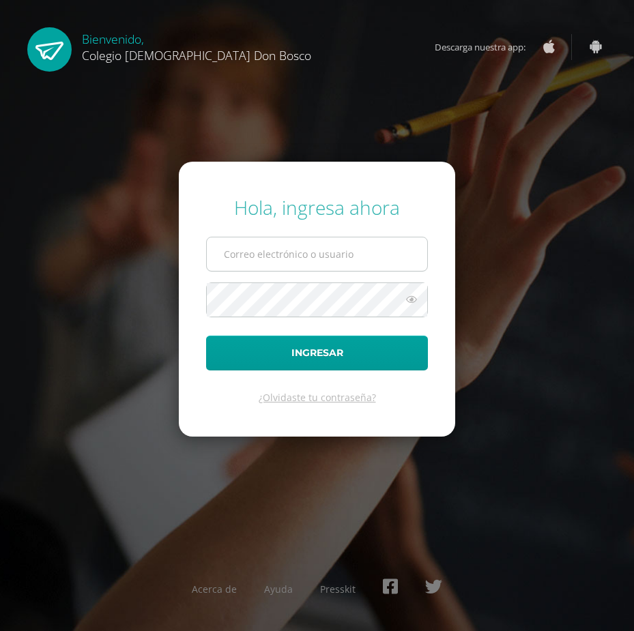
click at [299, 269] on input "text" at bounding box center [317, 253] width 220 height 33
type input "m"
type input "[EMAIL_ADDRESS][DOMAIN_NAME]"
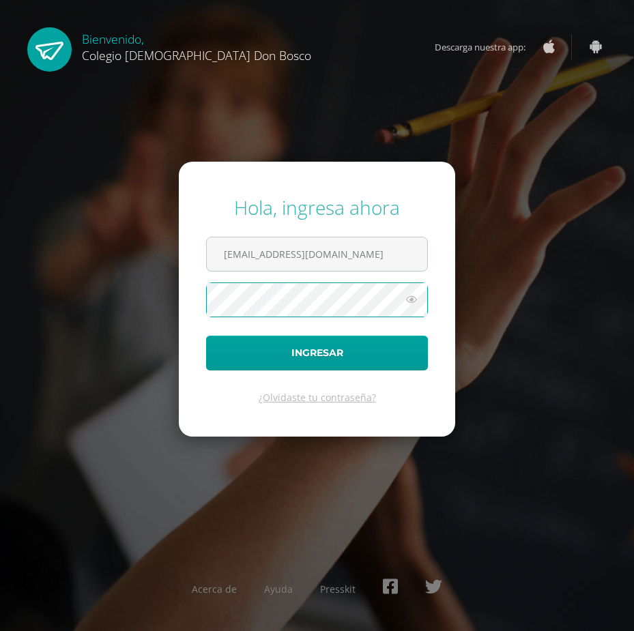
click at [206, 336] on button "Ingresar" at bounding box center [317, 353] width 222 height 35
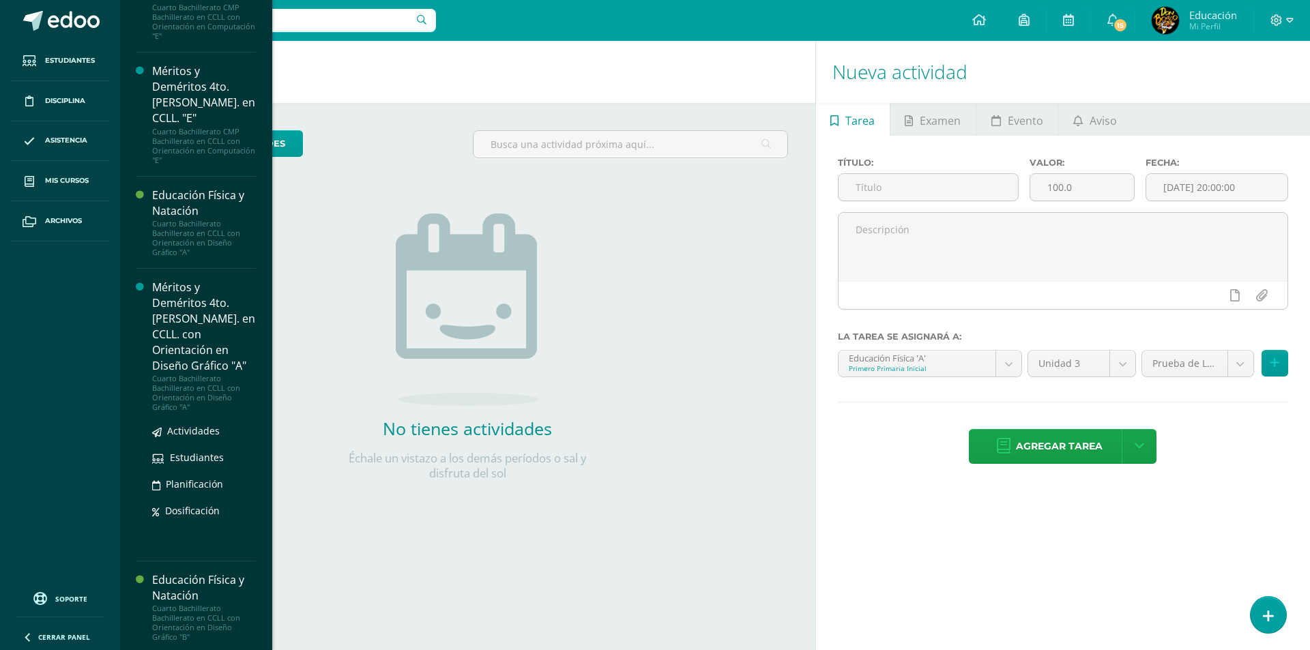
scroll to position [4260, 0]
click at [201, 319] on div "Méritos y Deméritos 4to. [PERSON_NAME]. en CCLL. con Orientación en Diseño Gráf…" at bounding box center [204, 323] width 104 height 95
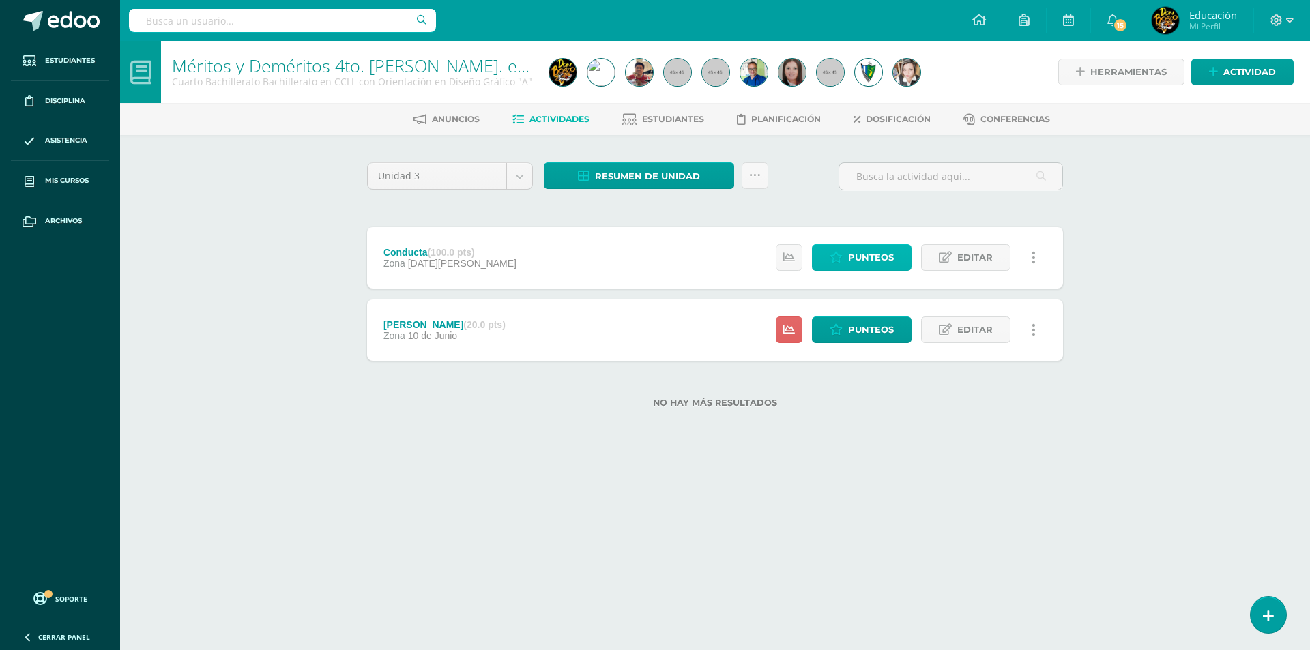
click at [848, 261] on link "Punteos" at bounding box center [862, 257] width 100 height 27
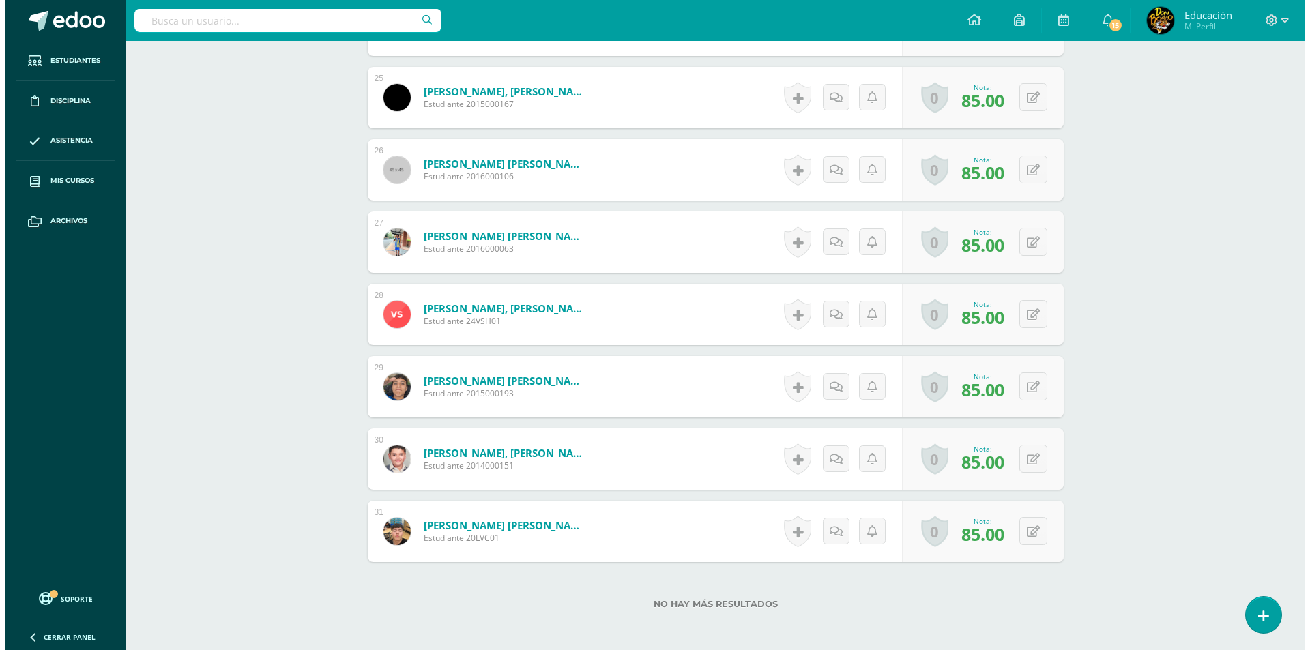
scroll to position [2211, 0]
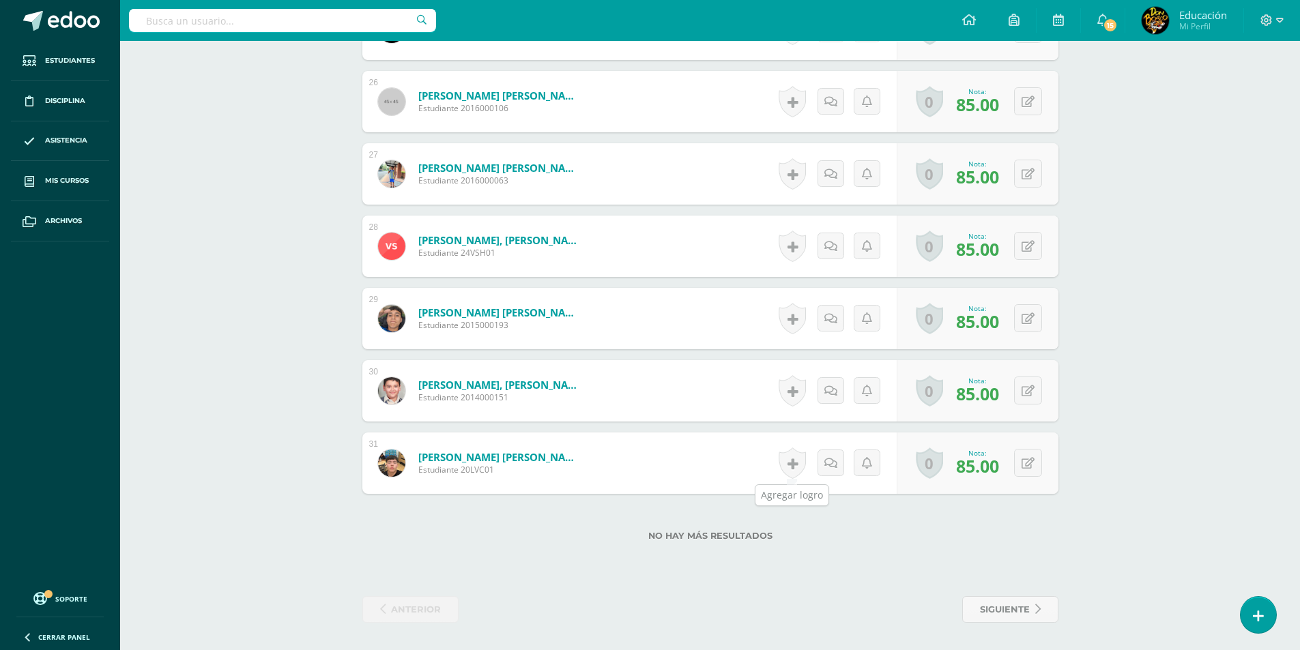
click at [793, 463] on link at bounding box center [791, 463] width 27 height 31
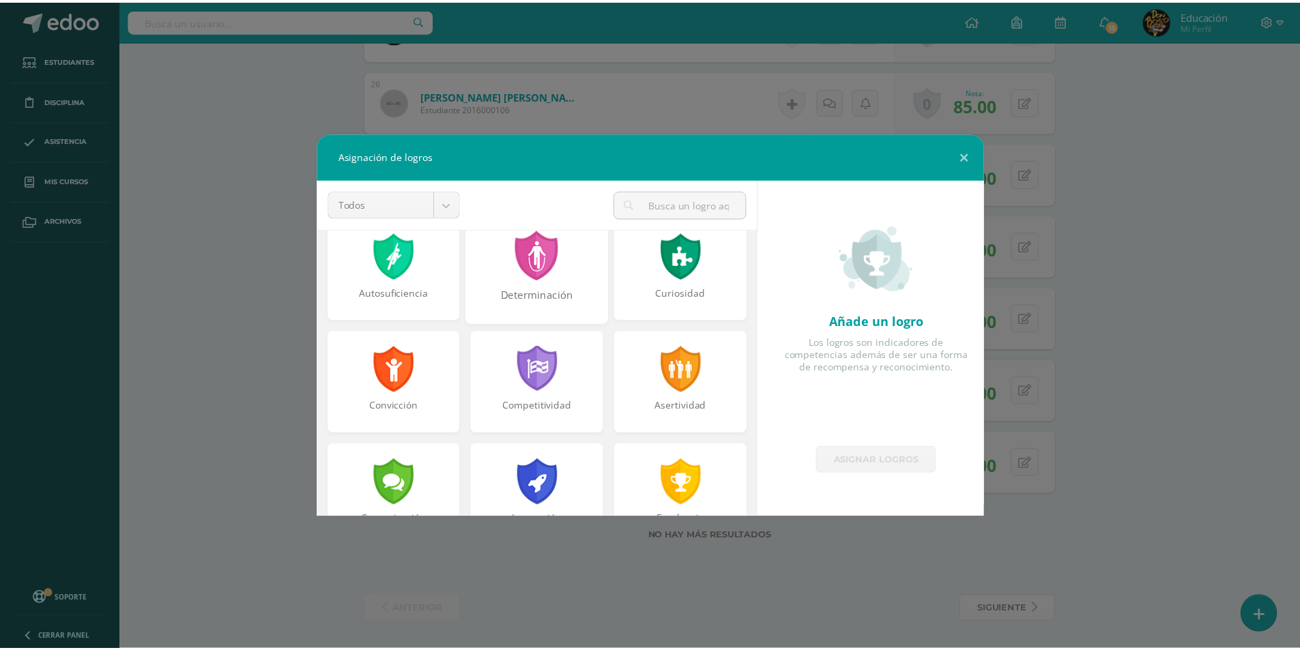
scroll to position [205, 0]
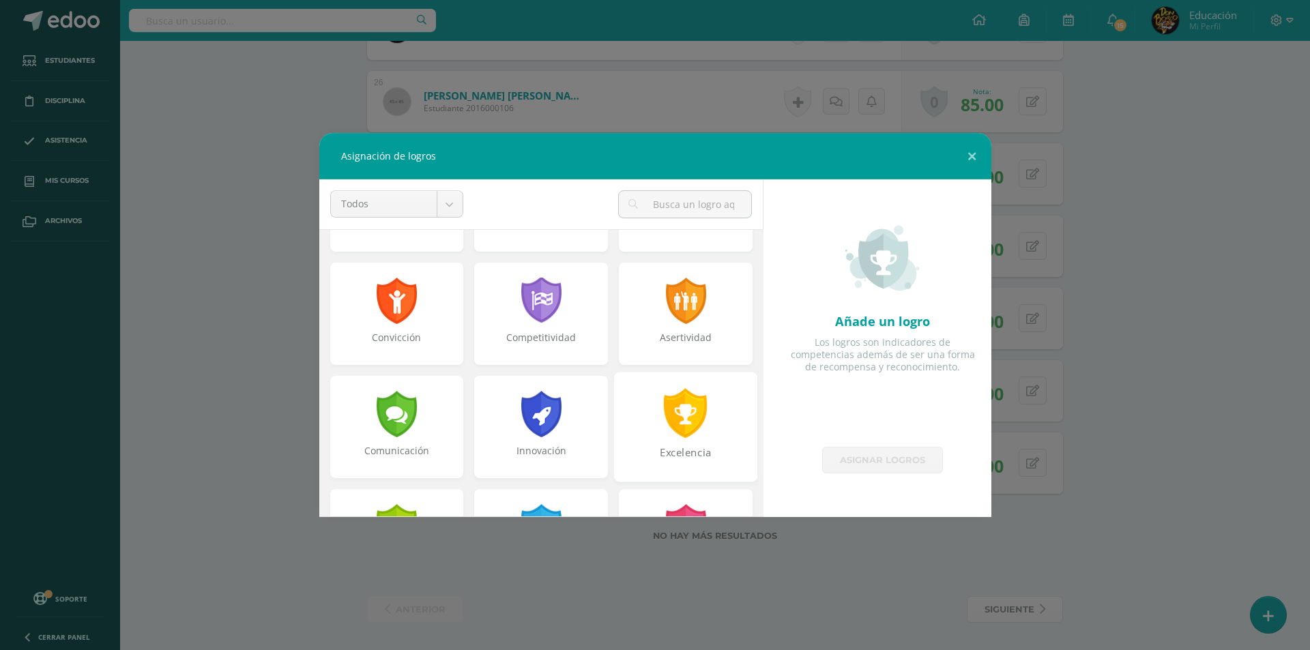
click at [680, 413] on div at bounding box center [685, 413] width 47 height 50
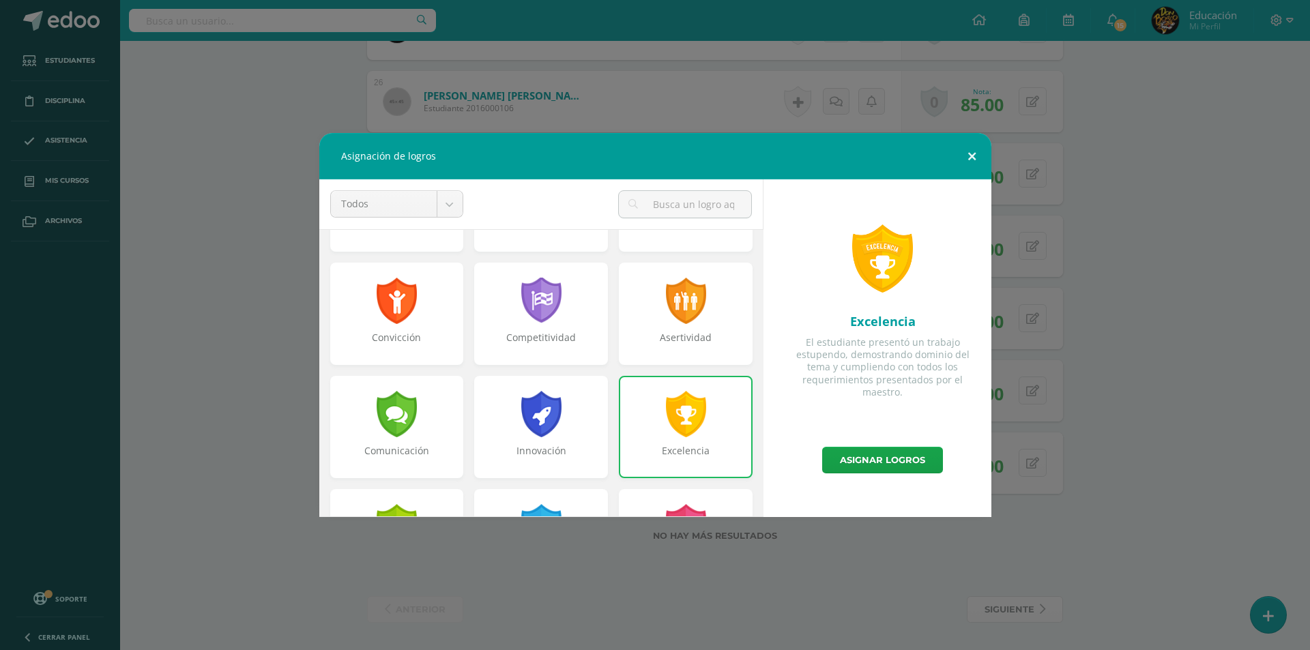
click at [973, 151] on button at bounding box center [971, 156] width 39 height 46
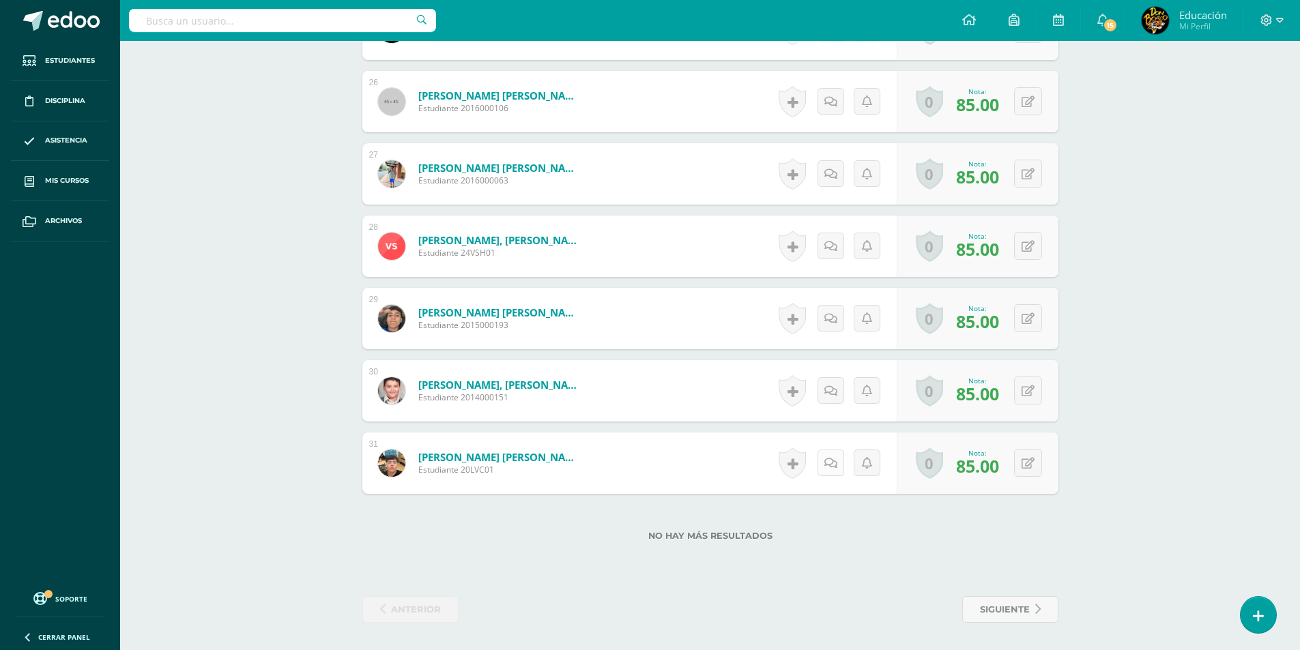
click at [830, 460] on icon at bounding box center [830, 464] width 13 height 12
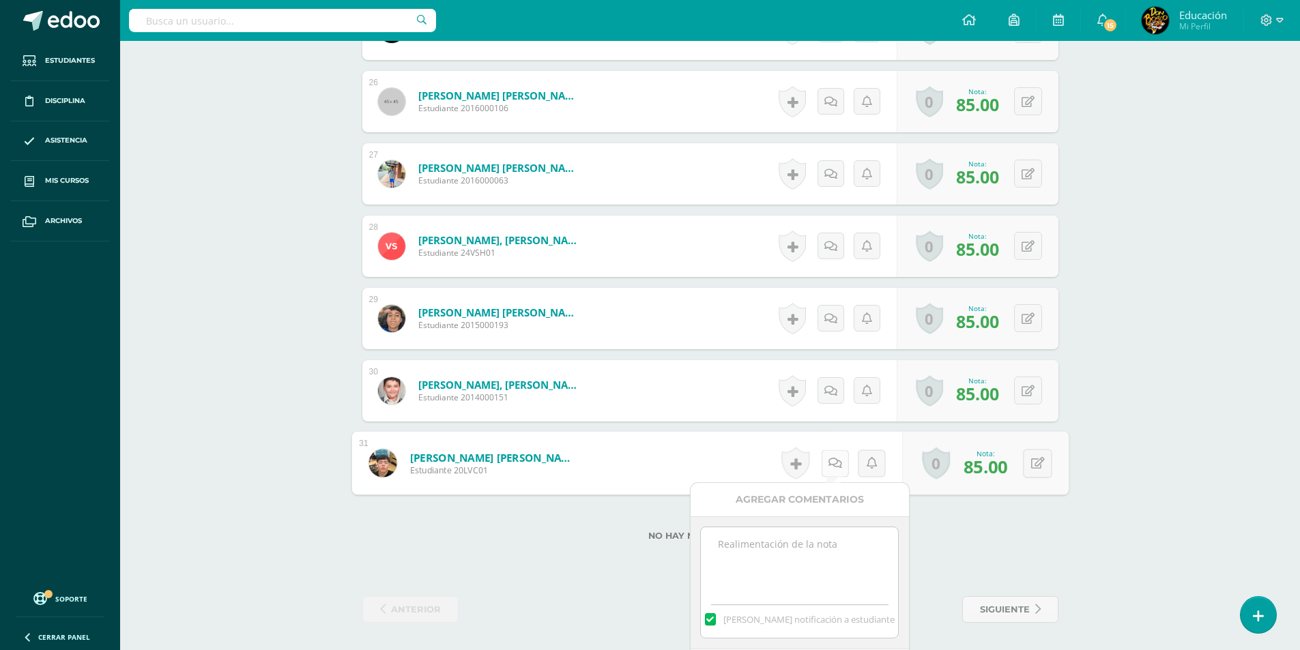
scroll to position [2263, 0]
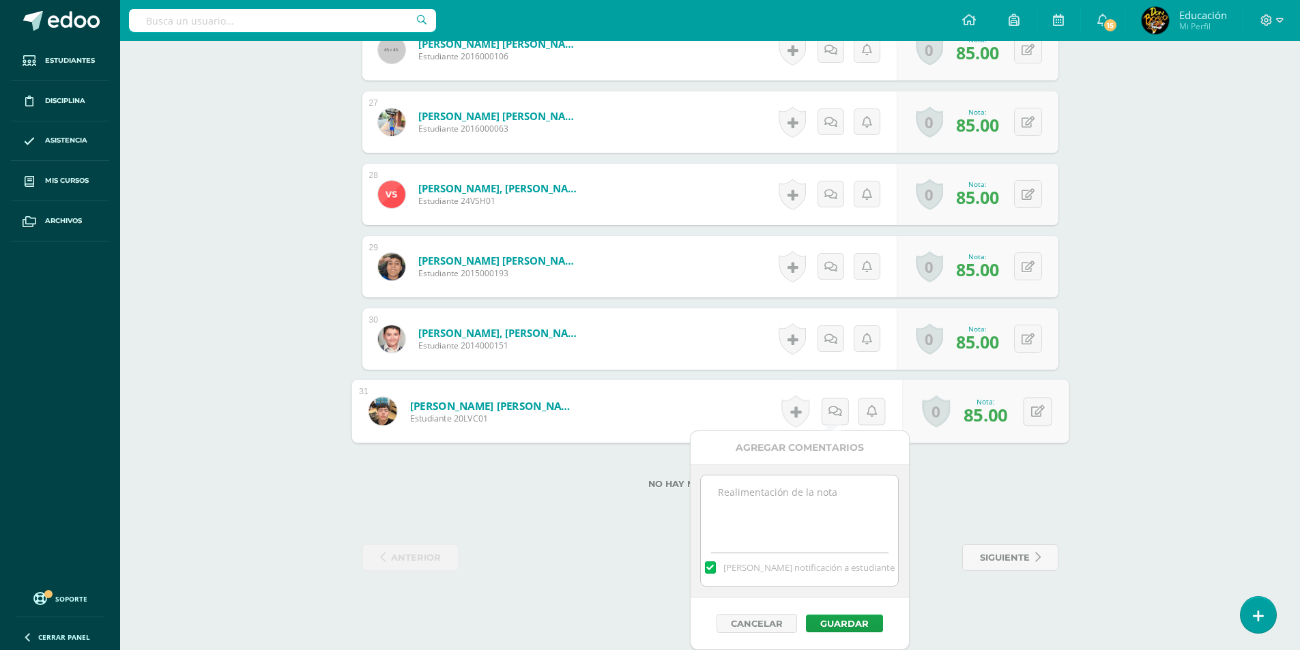
click at [812, 508] on textarea at bounding box center [799, 509] width 197 height 68
click at [1024, 418] on button at bounding box center [1037, 411] width 29 height 29
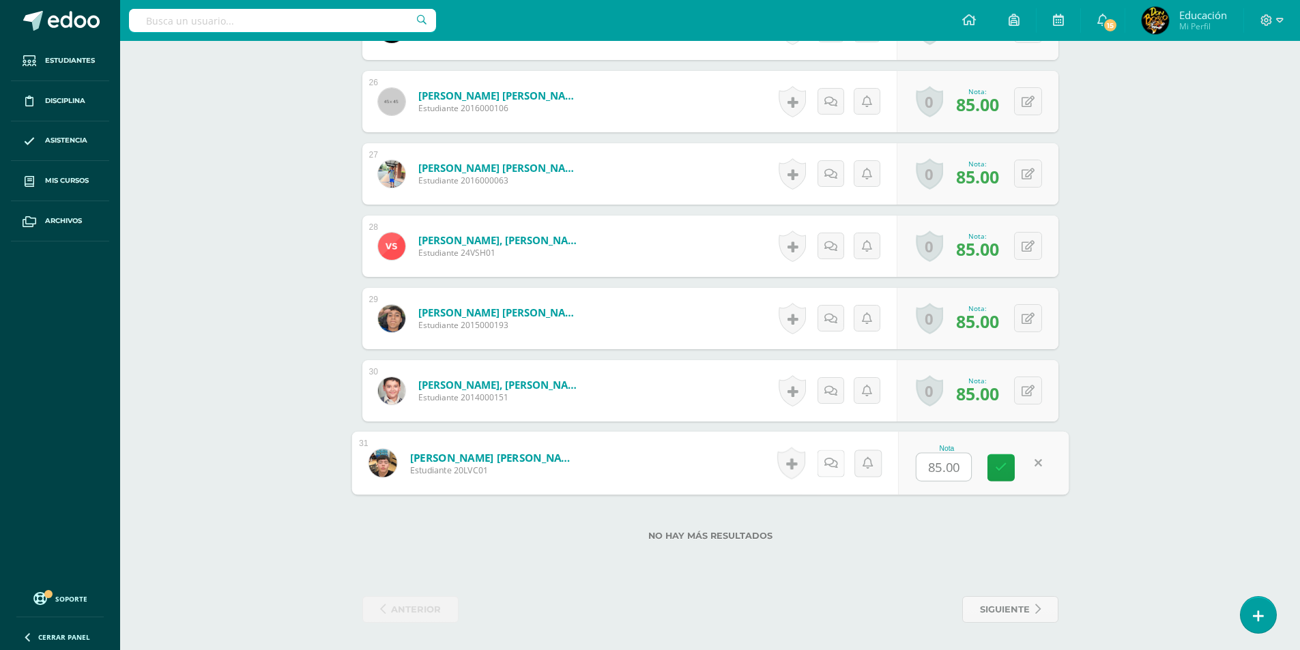
click at [830, 464] on icon at bounding box center [830, 463] width 14 height 12
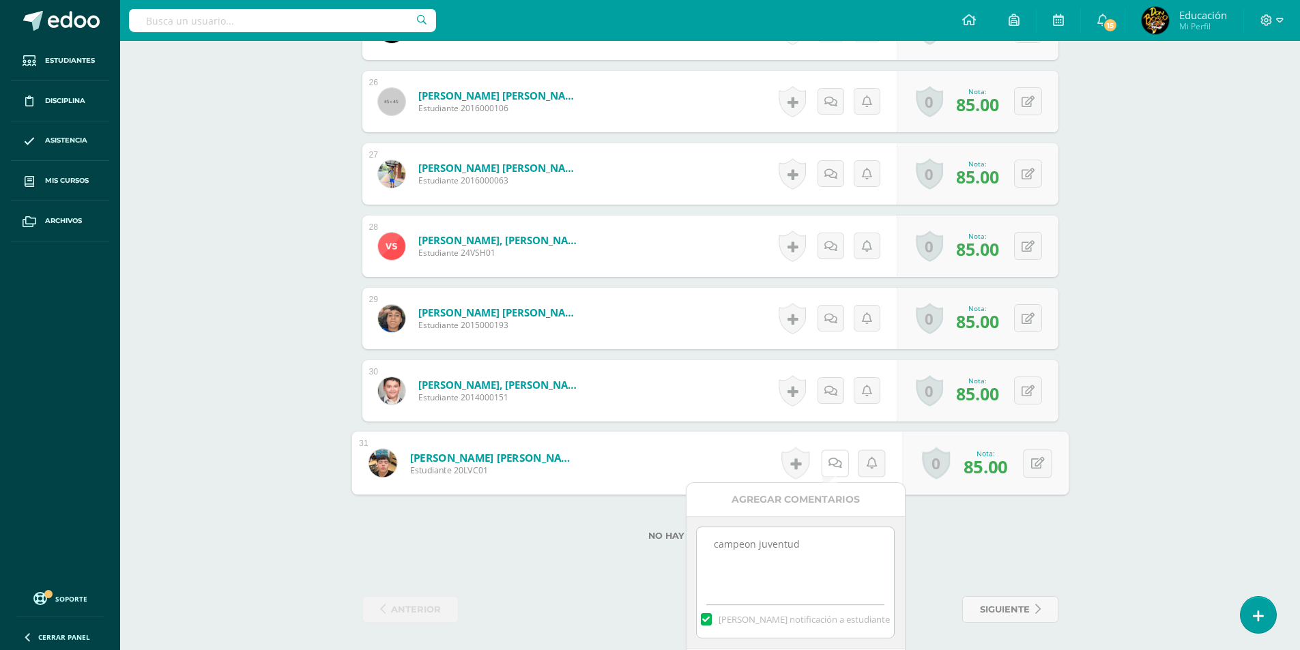
scroll to position [2263, 0]
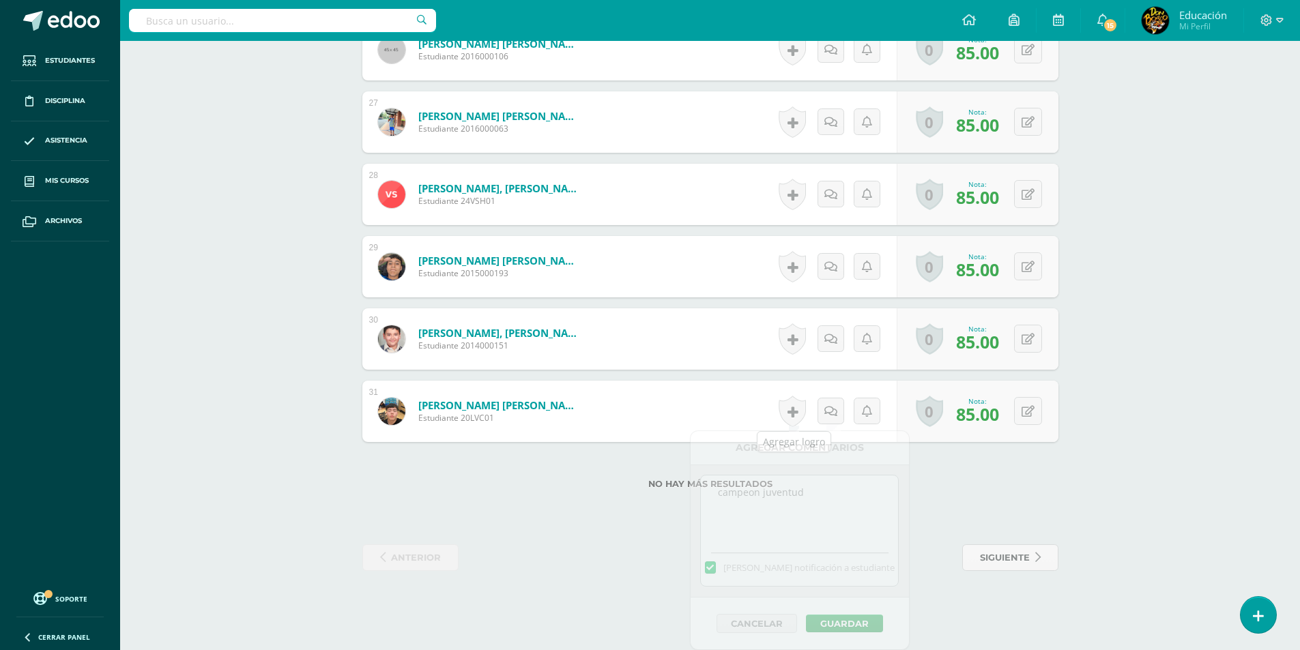
click at [798, 409] on link at bounding box center [791, 411] width 27 height 31
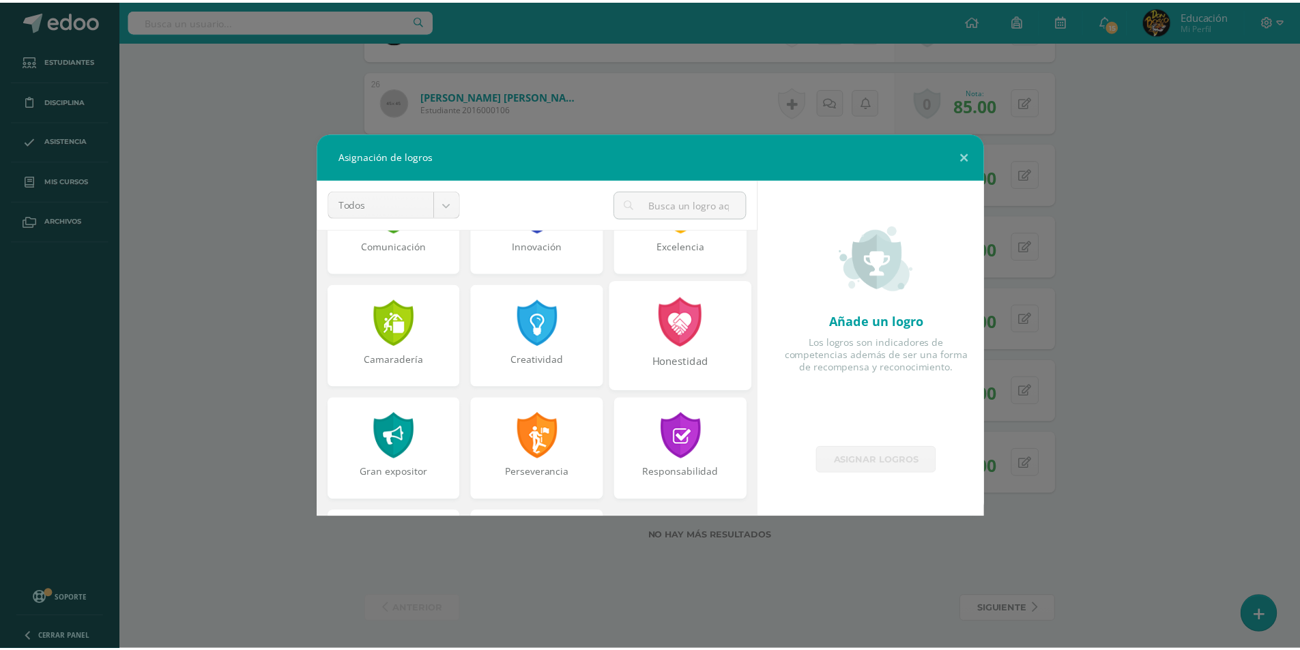
scroll to position [517, 0]
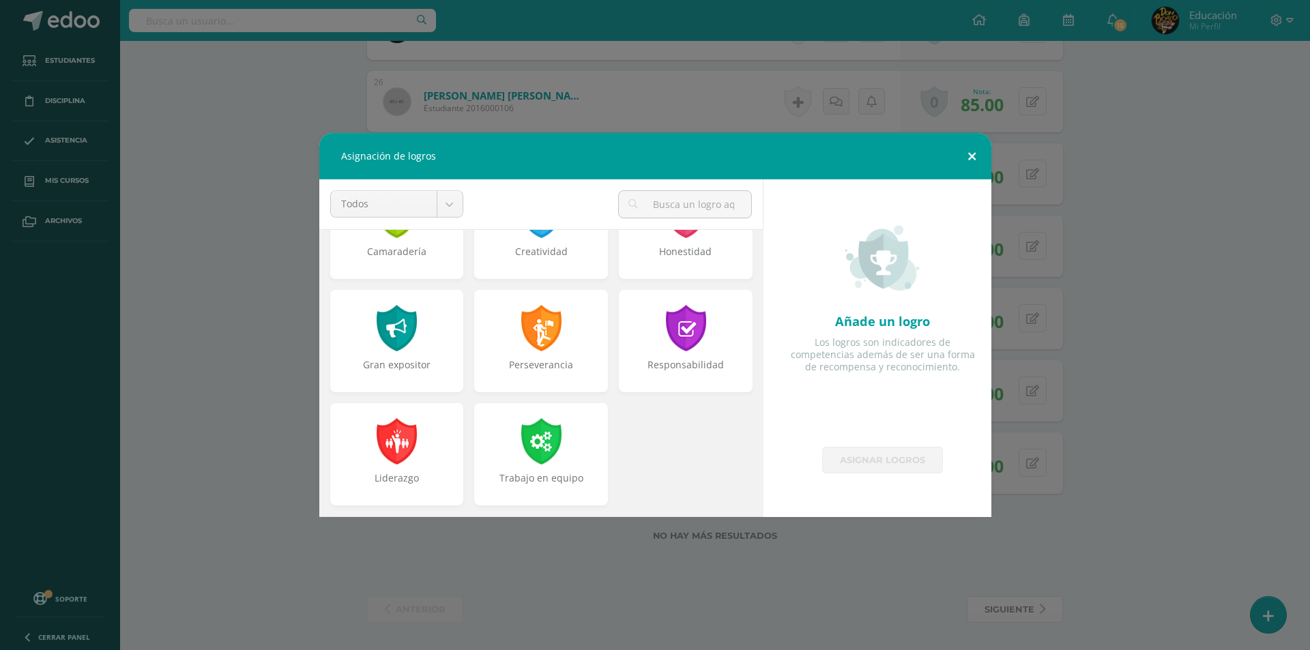
click at [970, 158] on button at bounding box center [971, 156] width 39 height 46
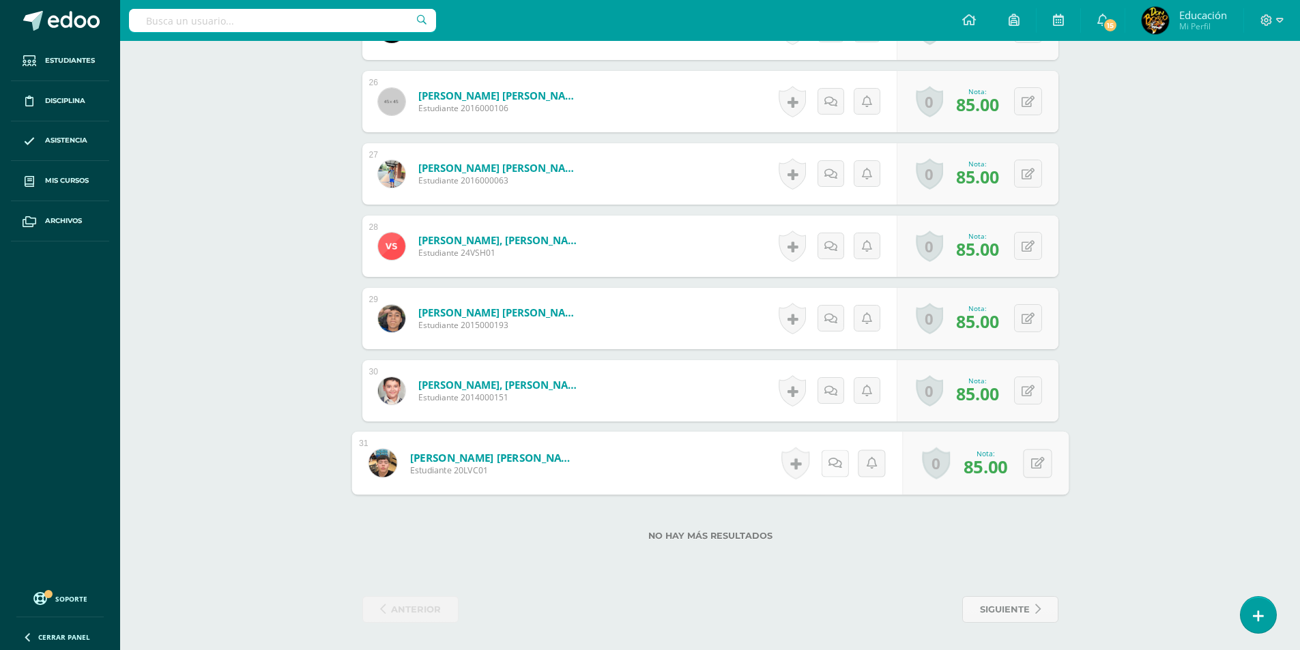
click at [831, 461] on icon at bounding box center [834, 463] width 14 height 12
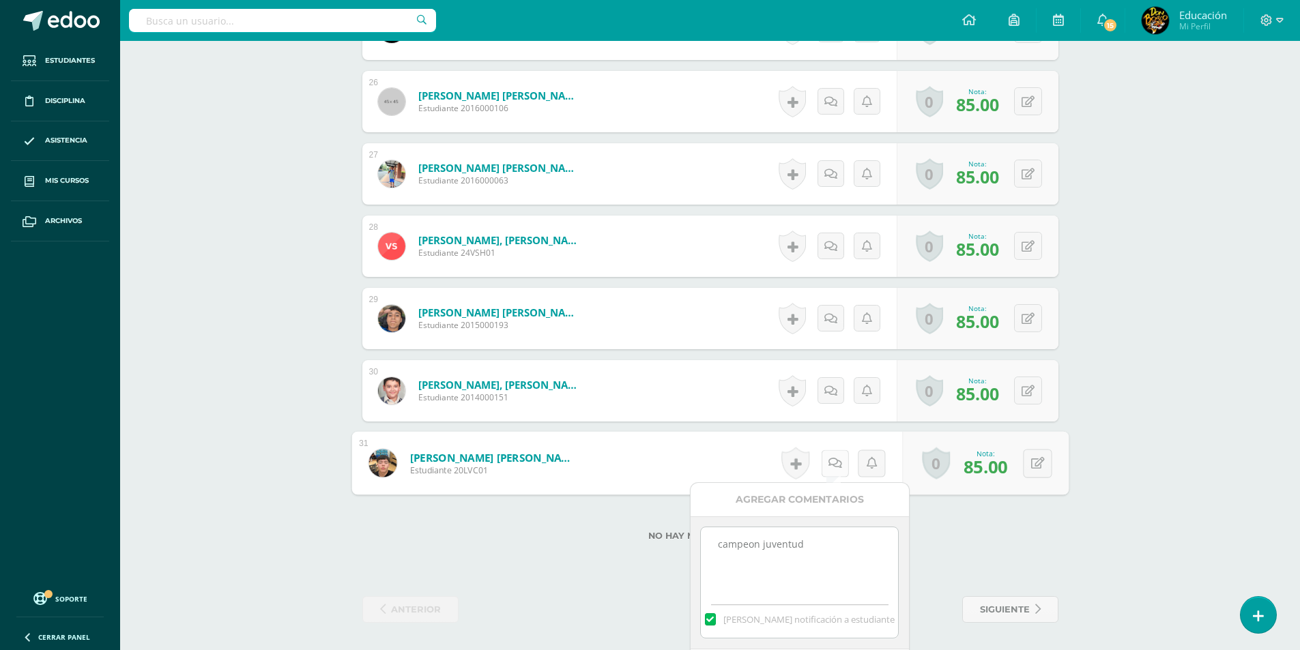
scroll to position [2263, 0]
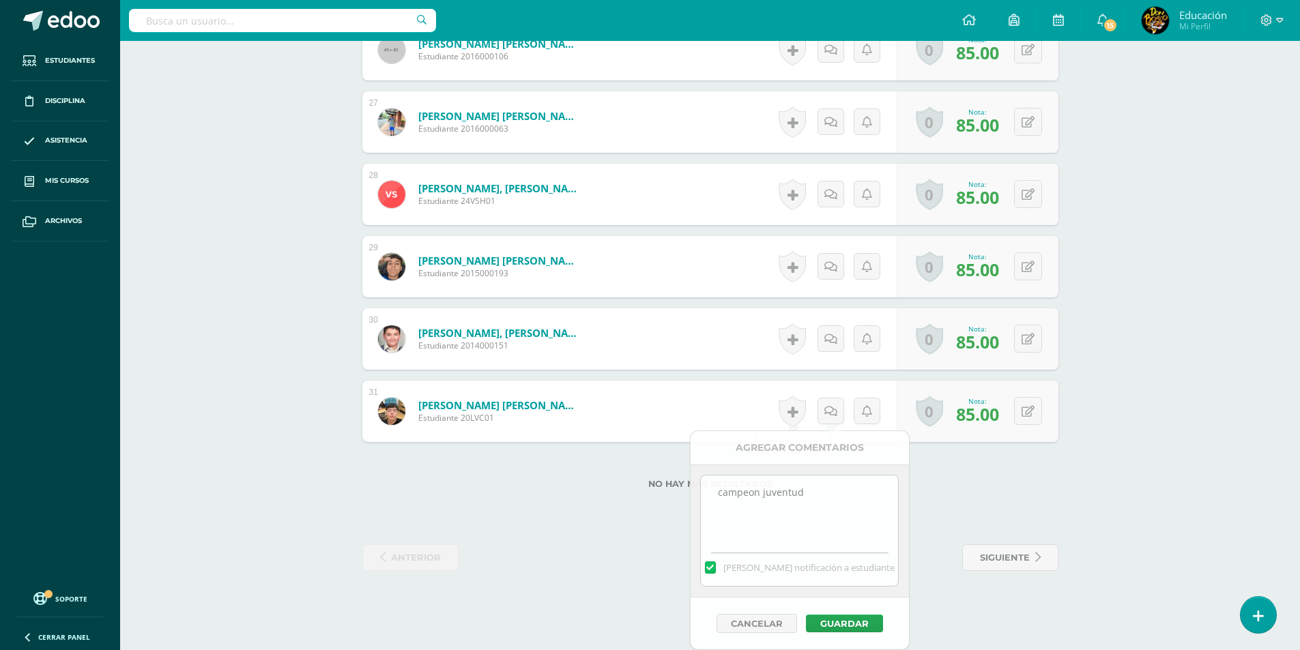
click at [795, 411] on link at bounding box center [791, 411] width 27 height 31
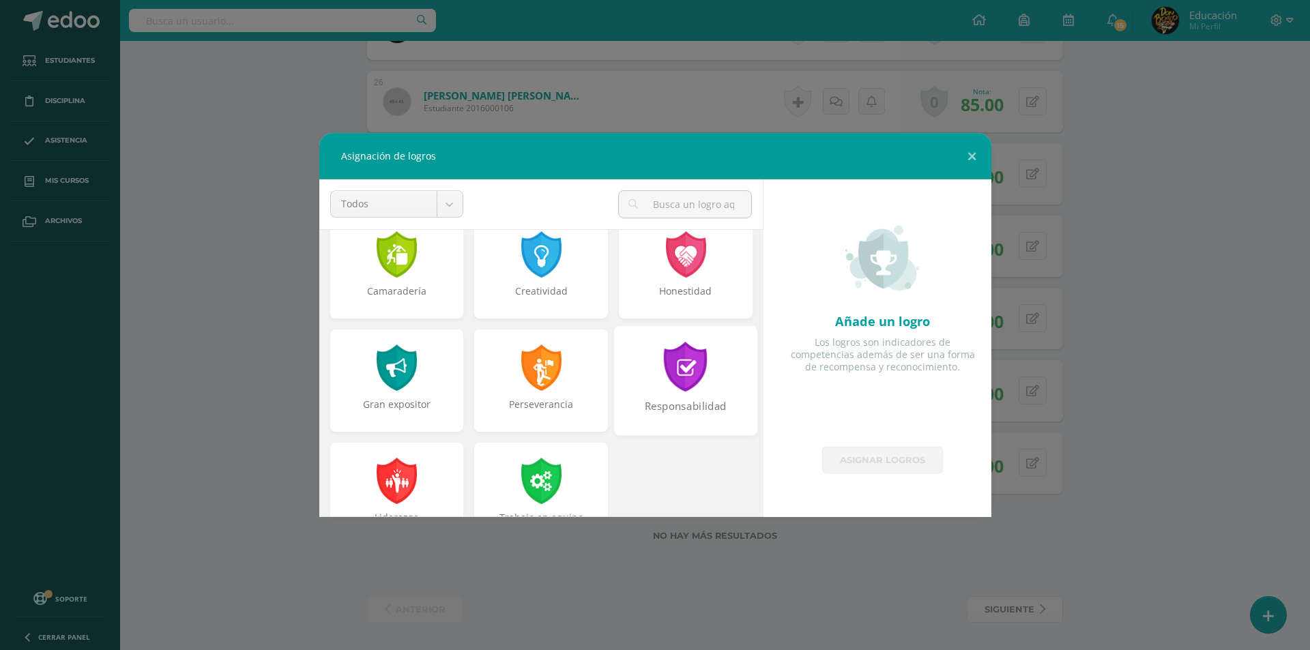
scroll to position [517, 0]
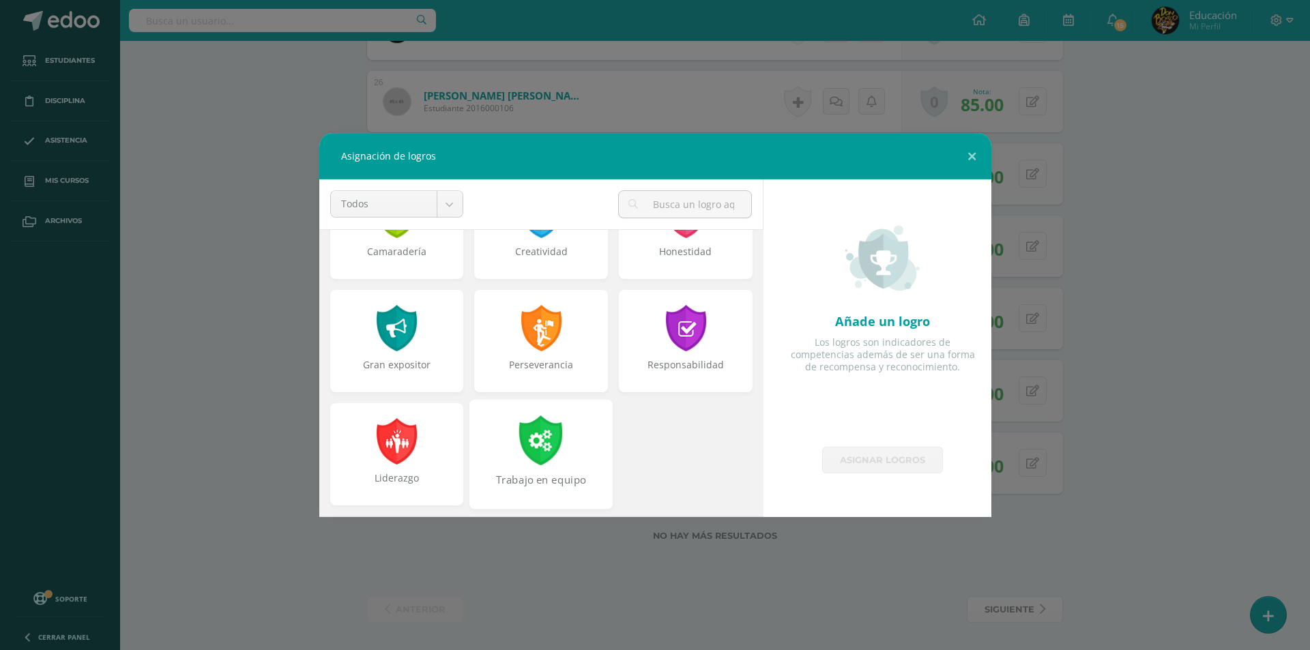
click at [537, 443] on div at bounding box center [541, 440] width 47 height 50
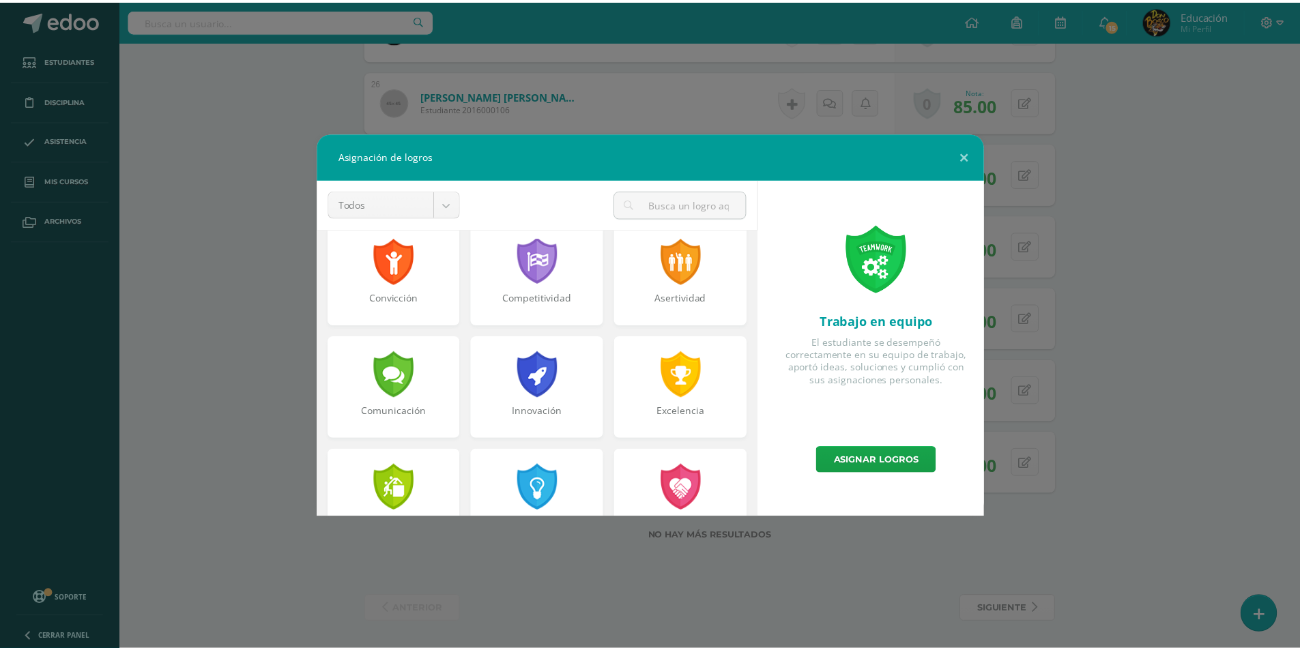
scroll to position [0, 0]
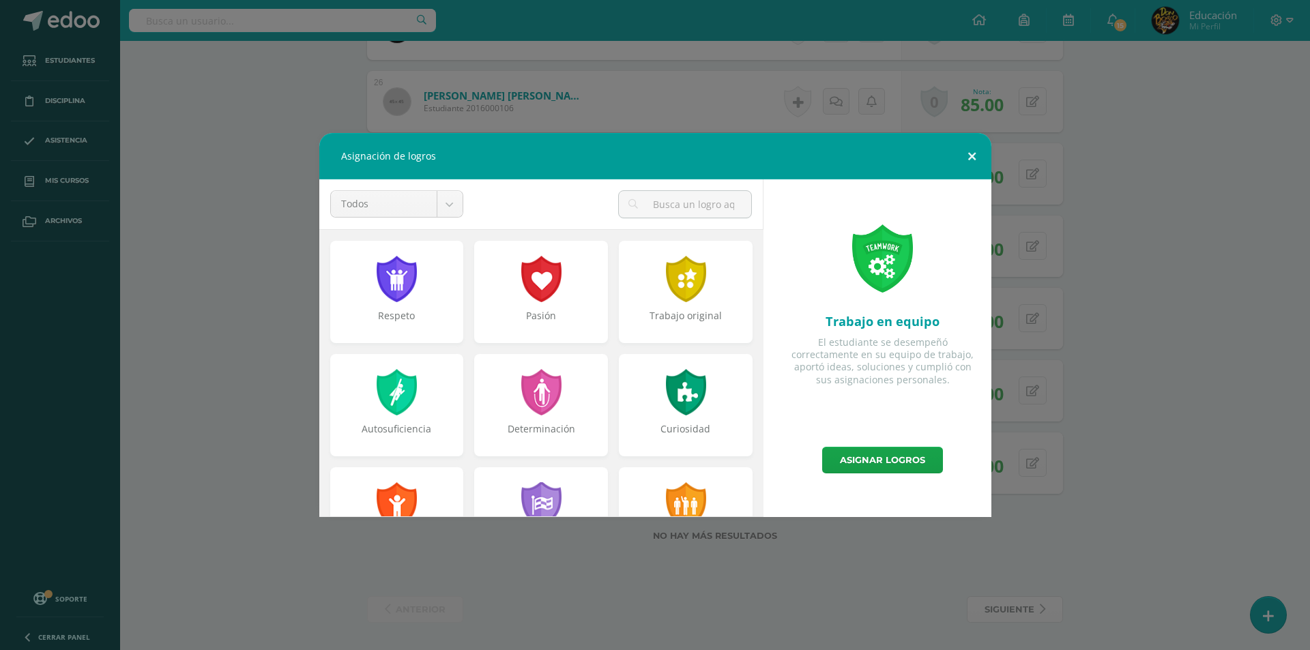
click at [978, 145] on button at bounding box center [971, 156] width 39 height 46
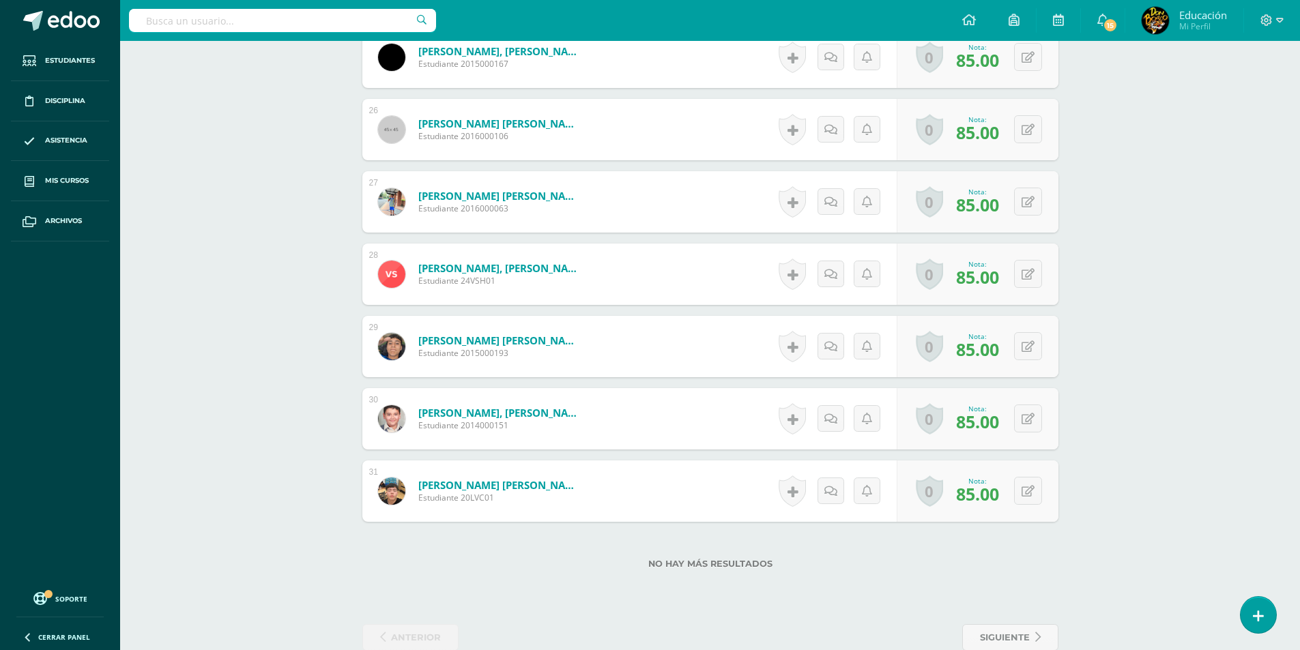
scroll to position [2211, 0]
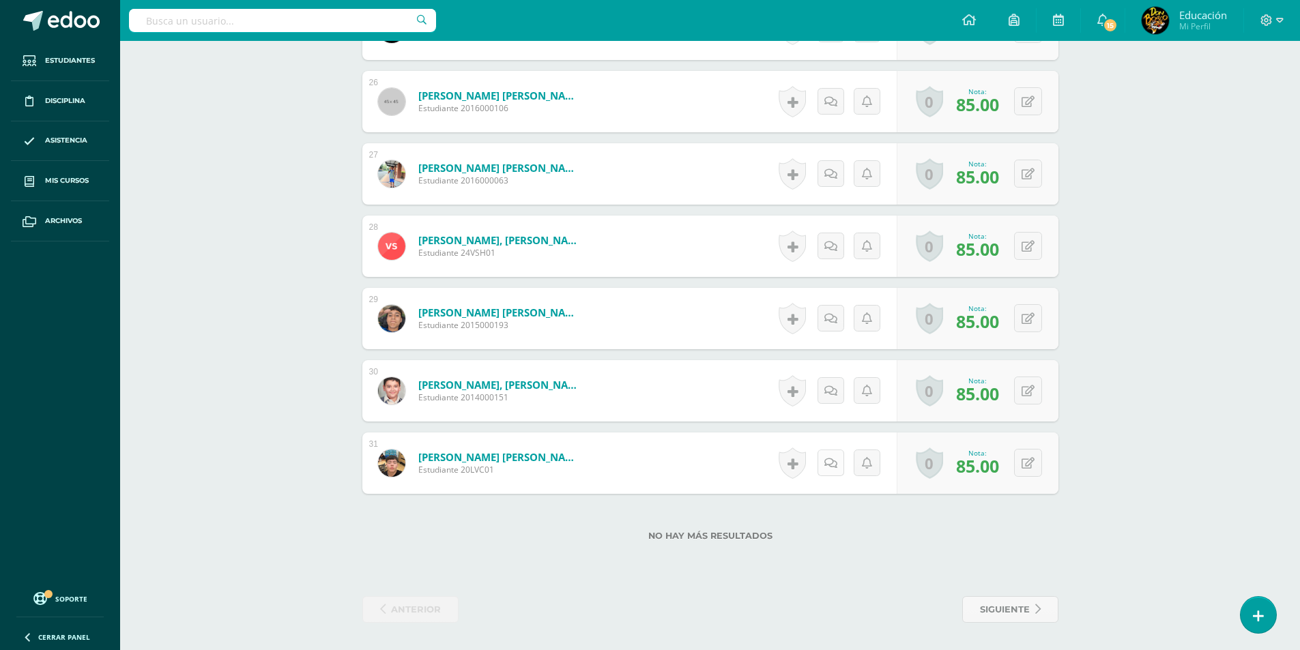
click at [836, 460] on link at bounding box center [830, 463] width 27 height 27
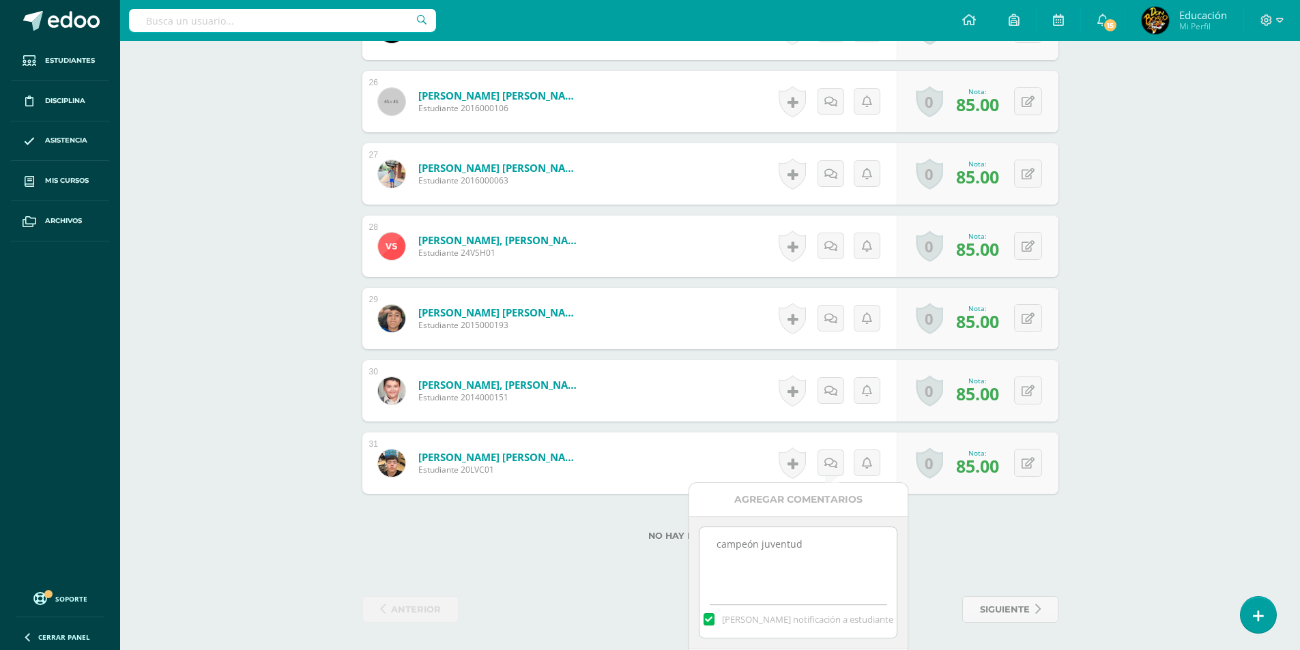
scroll to position [2263, 0]
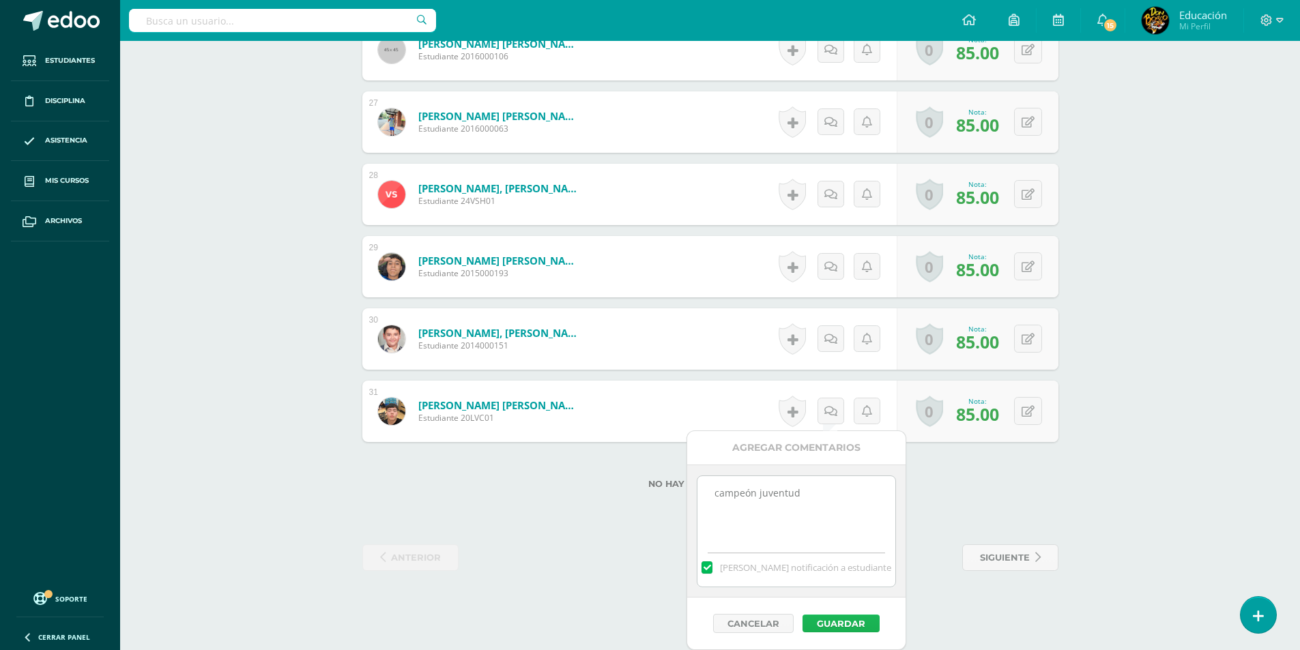
click at [868, 620] on button "Guardar" at bounding box center [840, 624] width 77 height 18
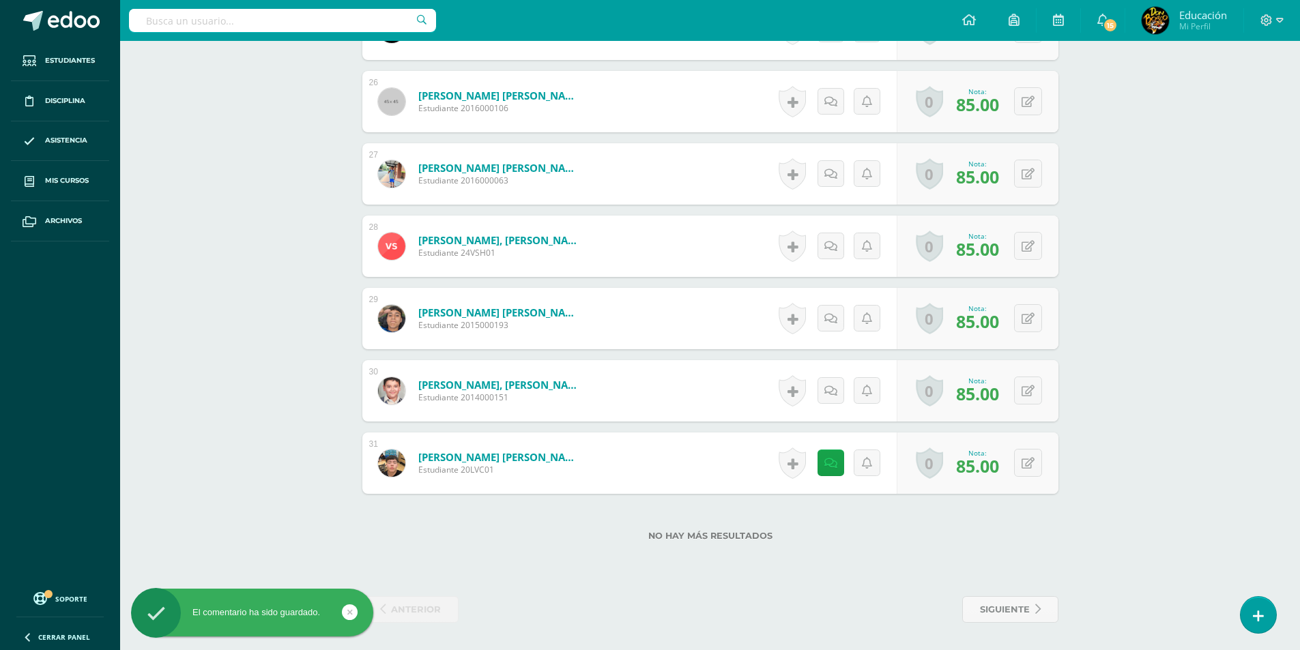
scroll to position [2211, 0]
click at [832, 465] on icon at bounding box center [830, 464] width 13 height 12
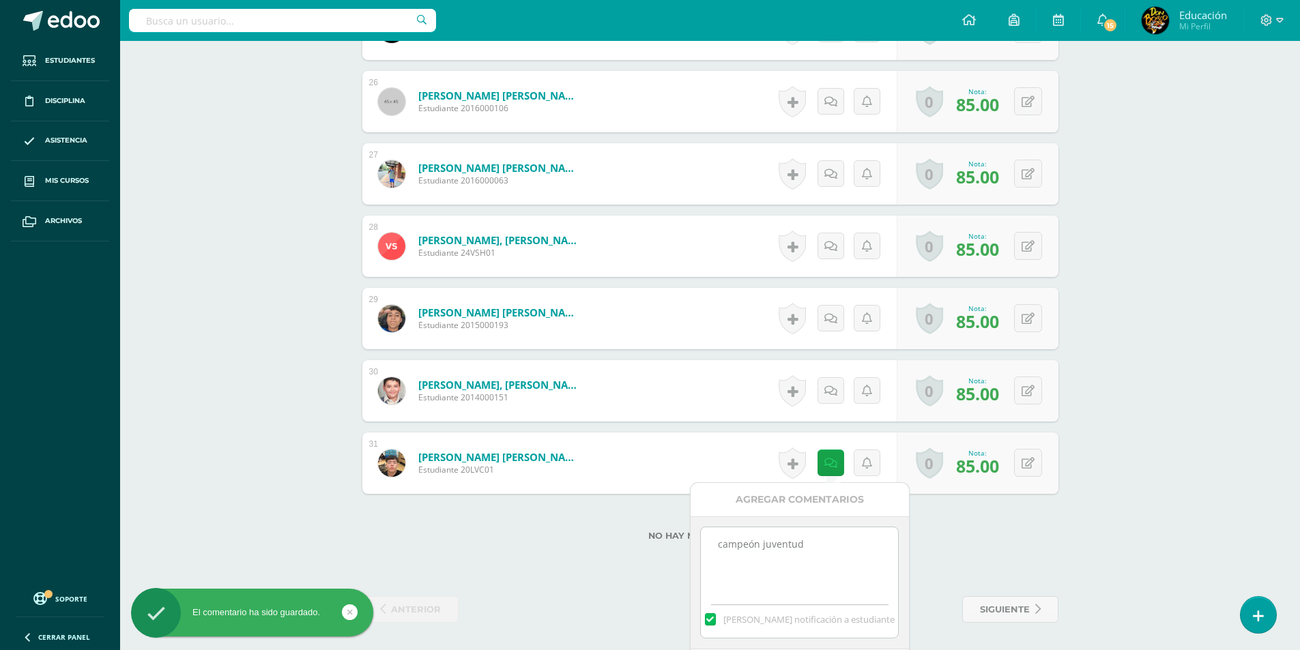
click at [817, 570] on textarea "campeón juventud" at bounding box center [799, 561] width 197 height 68
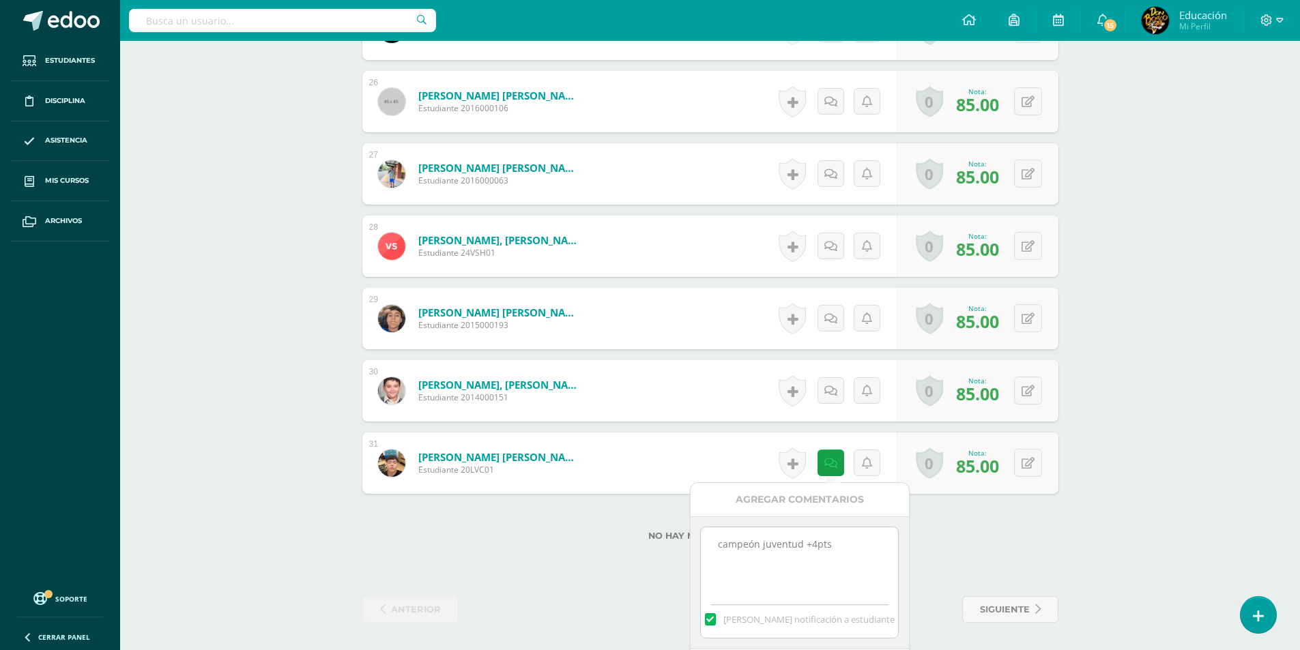
scroll to position [2263, 0]
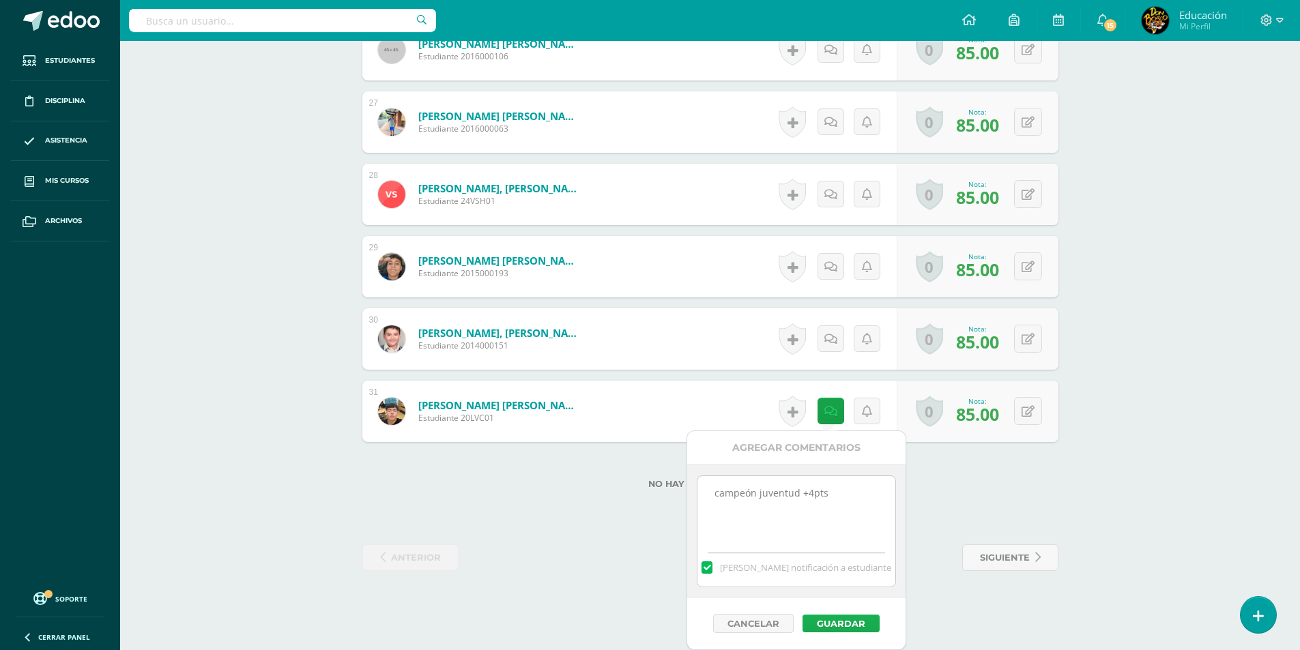
type textarea "campeón juventud +4pts"
click at [840, 627] on button "Guardar" at bounding box center [840, 624] width 77 height 18
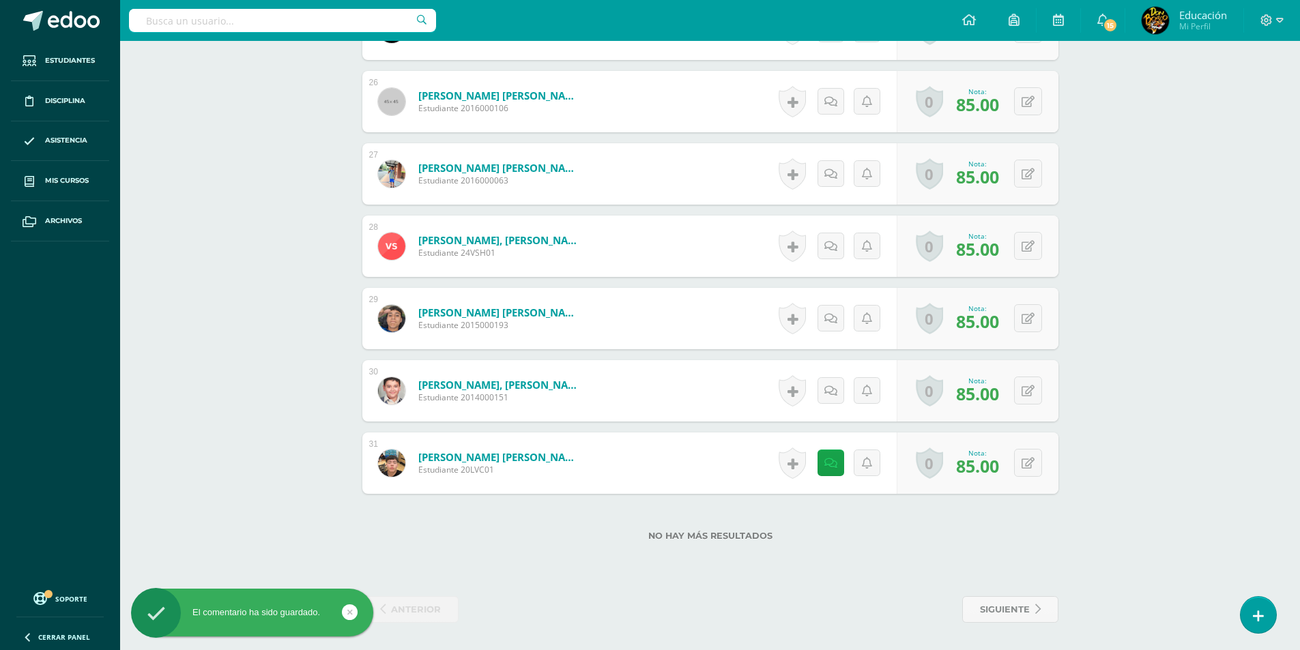
scroll to position [2211, 0]
click at [1025, 467] on button at bounding box center [1037, 463] width 29 height 29
type input "89"
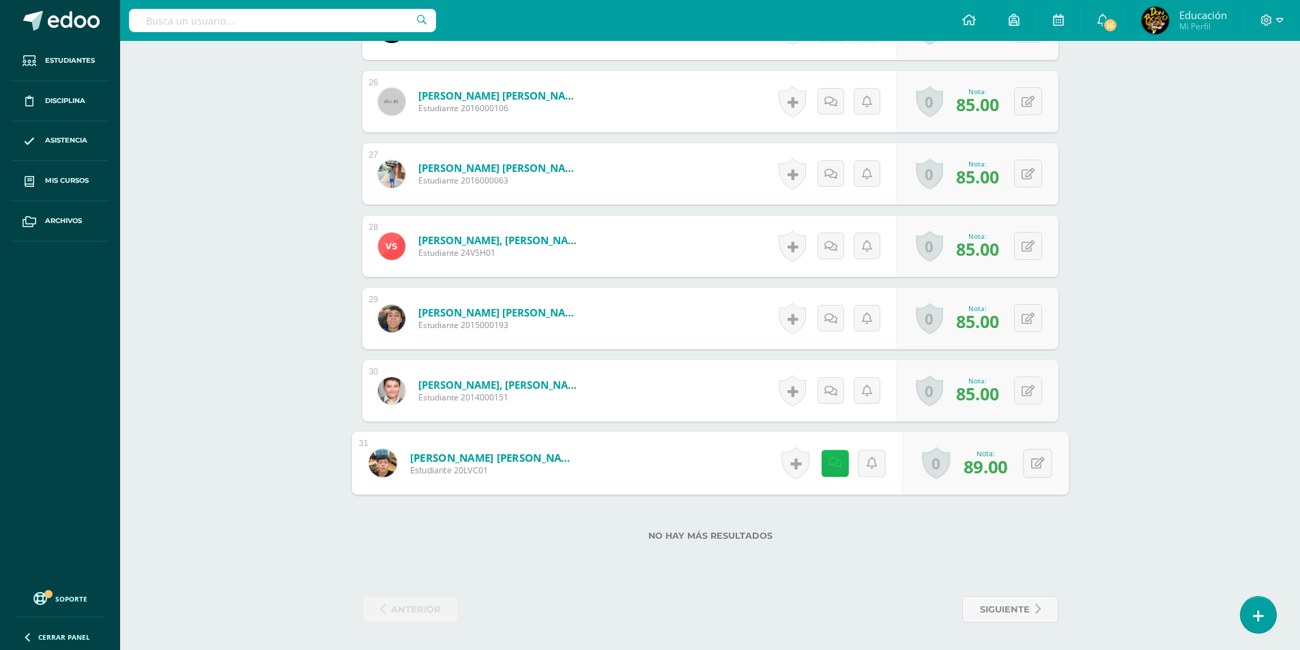
click at [827, 465] on icon at bounding box center [834, 463] width 14 height 12
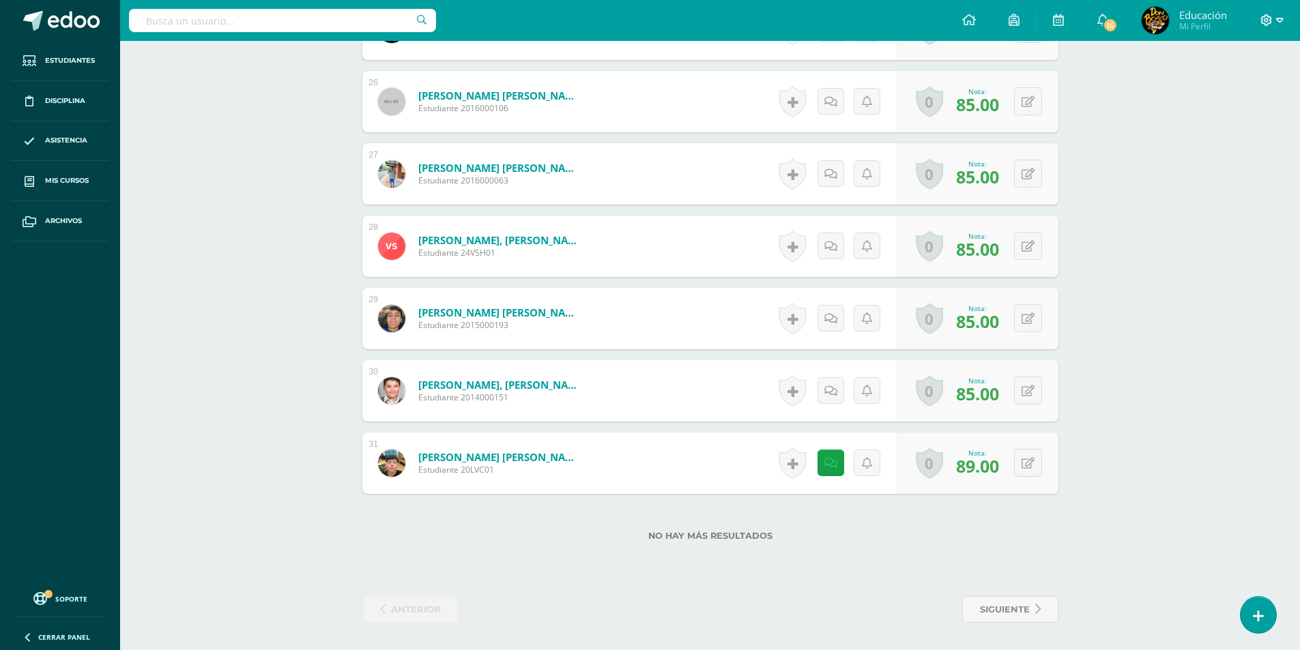
click at [1280, 19] on icon at bounding box center [1280, 20] width 8 height 12
click at [1235, 89] on span "Cerrar sesión" at bounding box center [1236, 93] width 61 height 13
